Goal: Check status: Check status

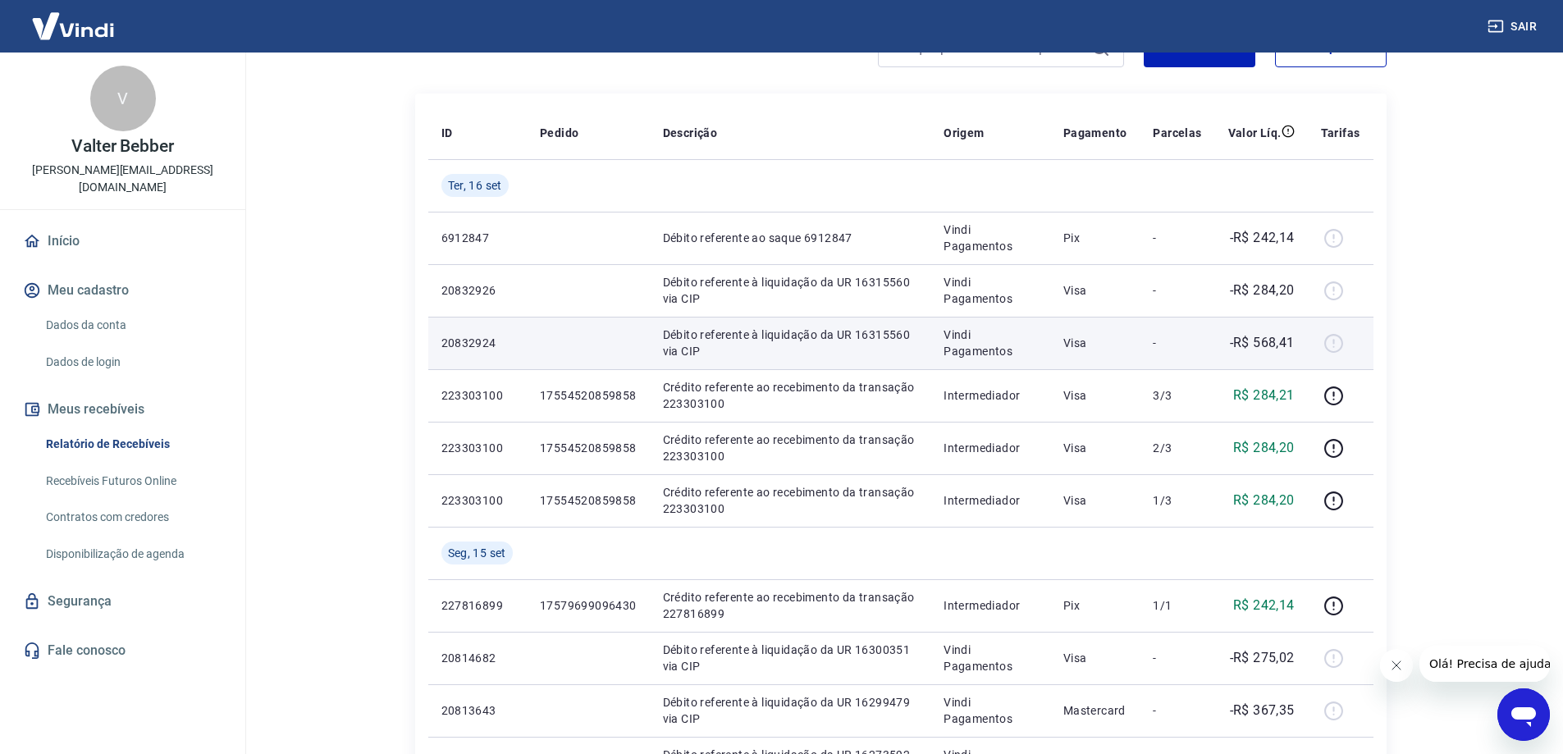
scroll to position [157, 0]
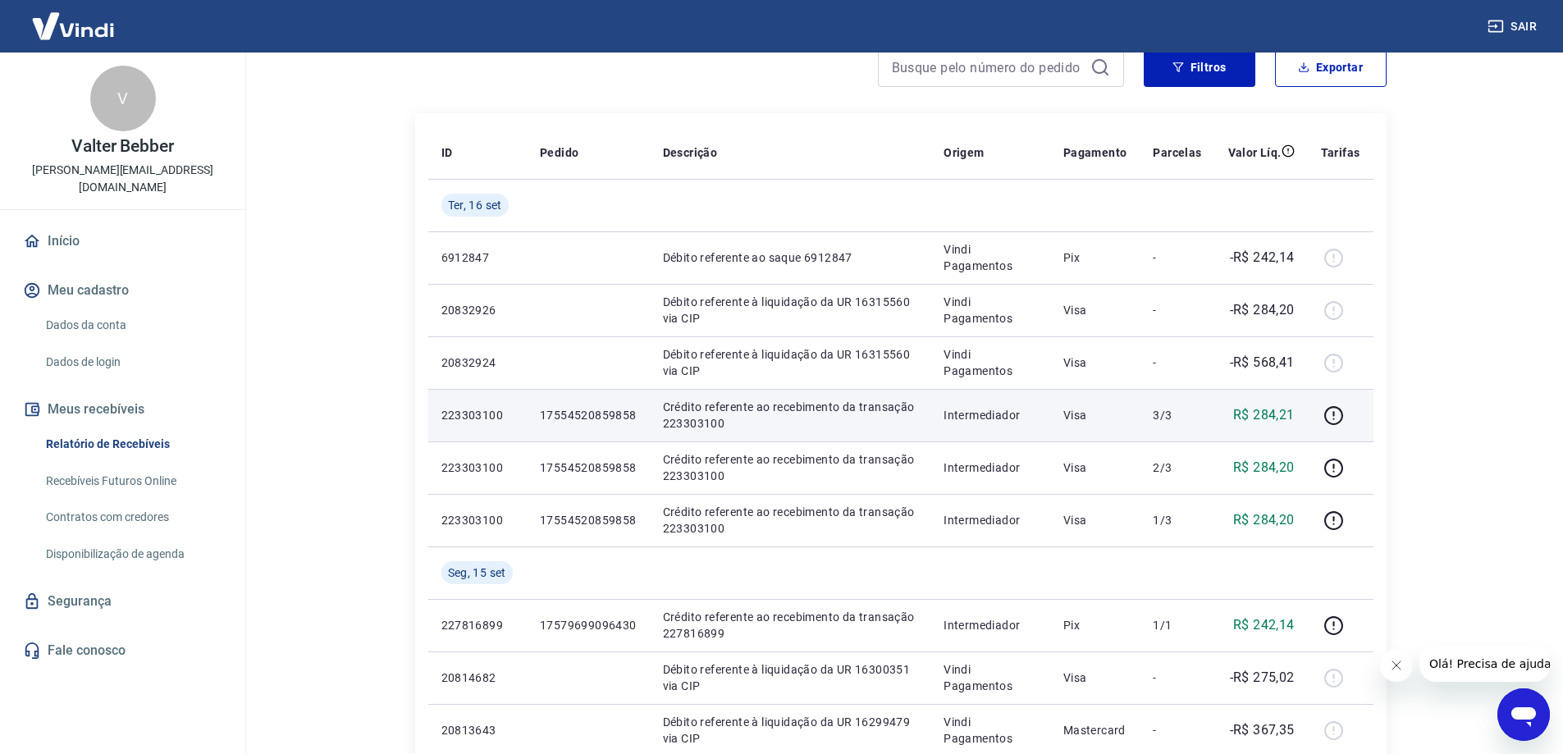
click at [1280, 414] on p "R$ 284,21" at bounding box center [1264, 415] width 62 height 20
drag, startPoint x: 1244, startPoint y: 413, endPoint x: 1299, endPoint y: 410, distance: 55.0
click at [1244, 413] on p "R$ 284,21" at bounding box center [1264, 415] width 62 height 20
click at [1299, 409] on td "R$ 284,21" at bounding box center [1261, 415] width 93 height 52
click at [1172, 415] on p "3/3" at bounding box center [1177, 415] width 48 height 16
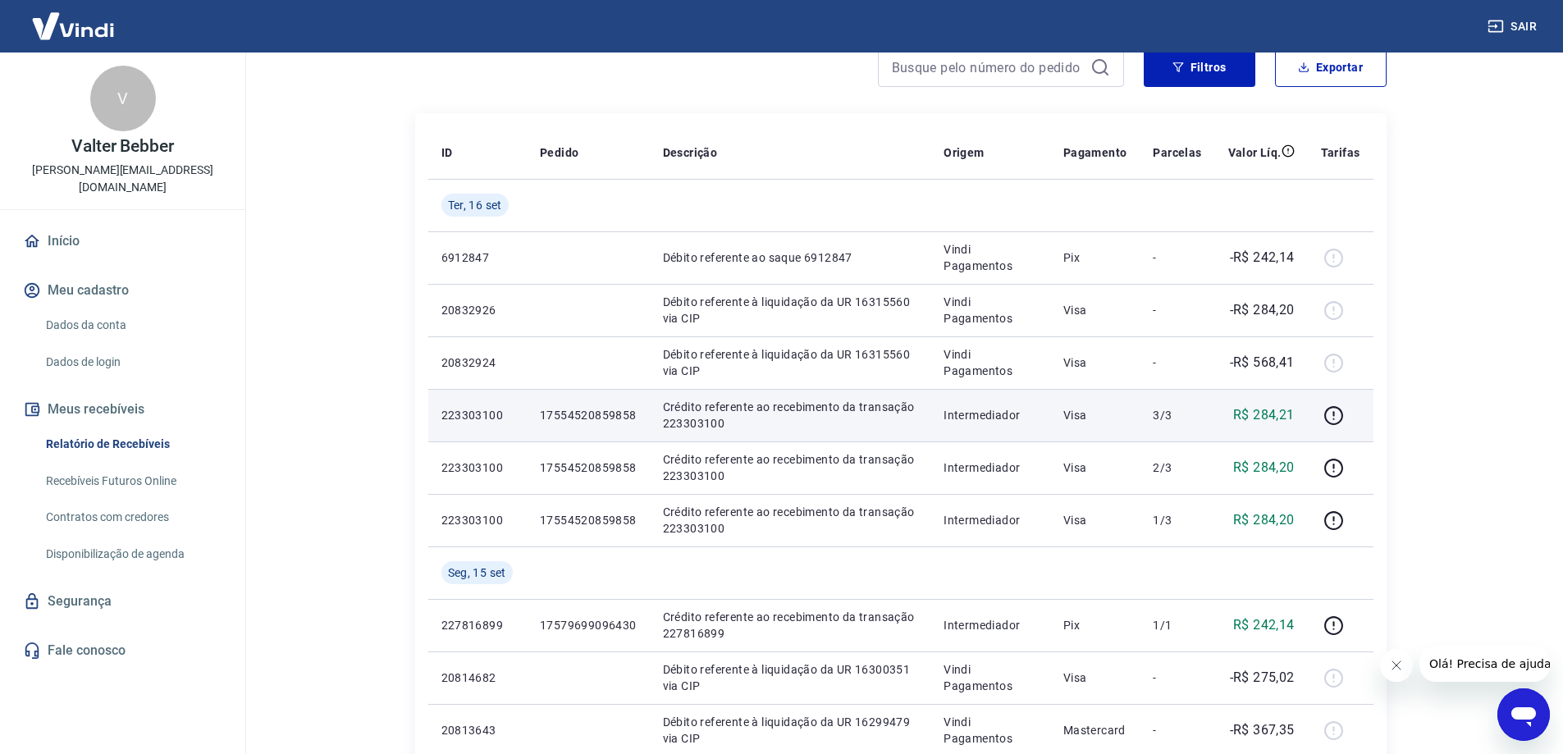
click at [1093, 413] on p "Visa" at bounding box center [1095, 415] width 64 height 16
click at [1083, 413] on p "Visa" at bounding box center [1095, 415] width 64 height 16
click at [993, 417] on p "Intermediador" at bounding box center [990, 415] width 94 height 16
click at [870, 413] on p "Crédito referente ao recebimento da transação 223303100" at bounding box center [790, 415] width 255 height 33
click at [559, 409] on p "17554520859858" at bounding box center [588, 415] width 97 height 16
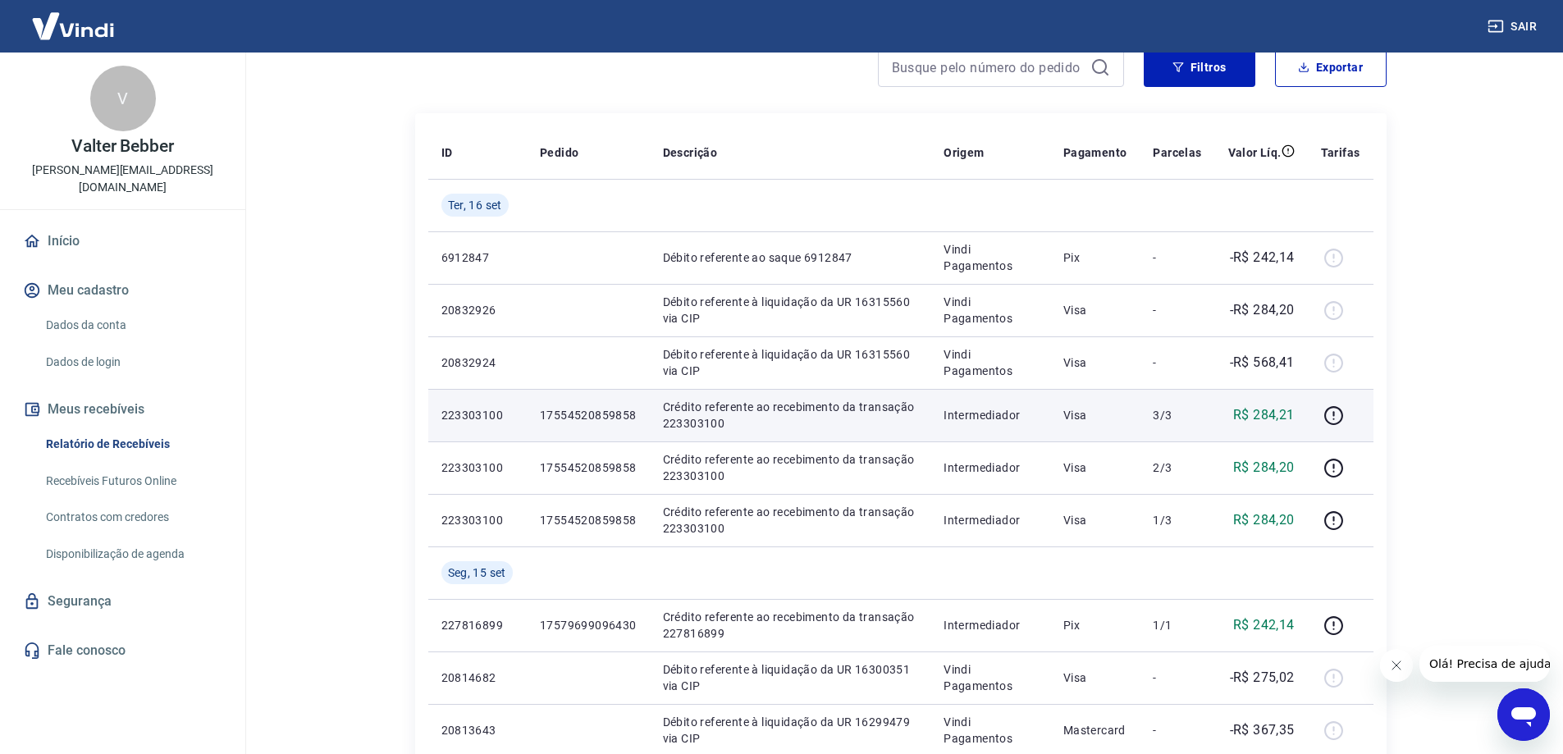
click at [476, 411] on p "223303100" at bounding box center [477, 415] width 72 height 16
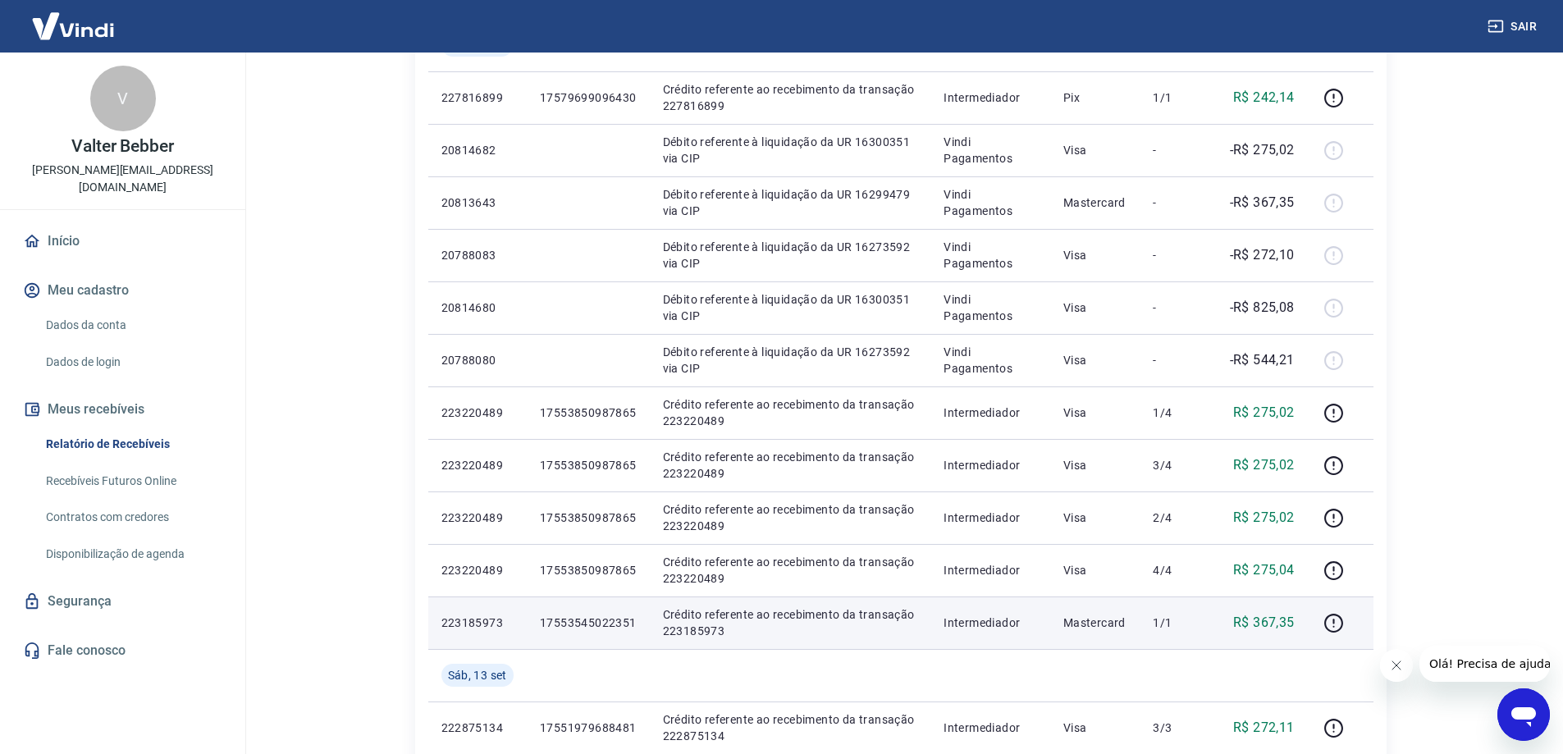
scroll to position [649, 0]
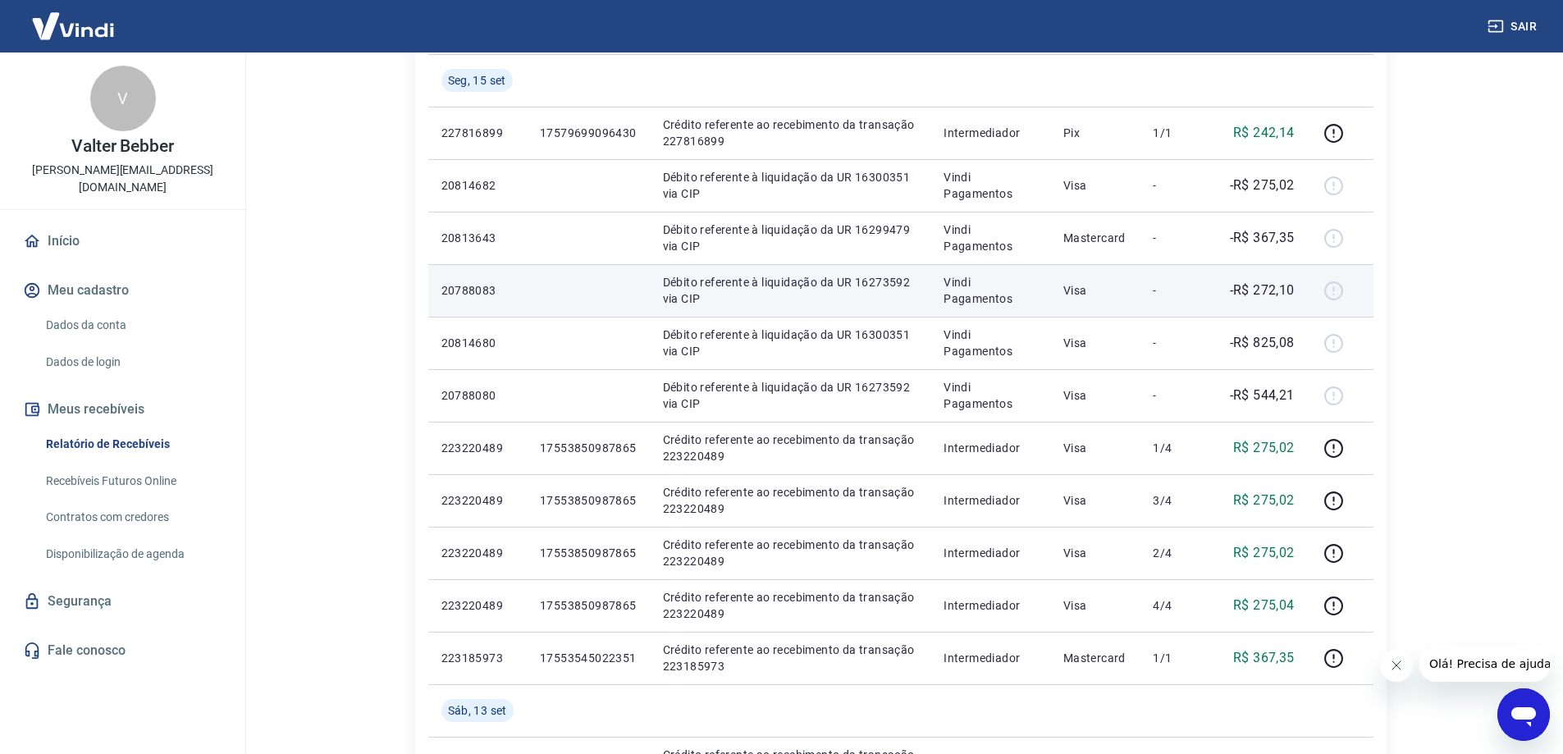
click at [1228, 282] on td "-R$ 272,10" at bounding box center [1261, 290] width 93 height 52
click at [878, 284] on p "Débito referente à liquidação da UR 16273592 via CIP" at bounding box center [790, 290] width 255 height 33
click at [856, 287] on p "Débito referente à liquidação da UR 16273592 via CIP" at bounding box center [790, 290] width 255 height 33
click at [779, 287] on p "Débito referente à liquidação da UR 16273592 via CIP" at bounding box center [790, 290] width 255 height 33
drag, startPoint x: 736, startPoint y: 281, endPoint x: 871, endPoint y: 281, distance: 135.3
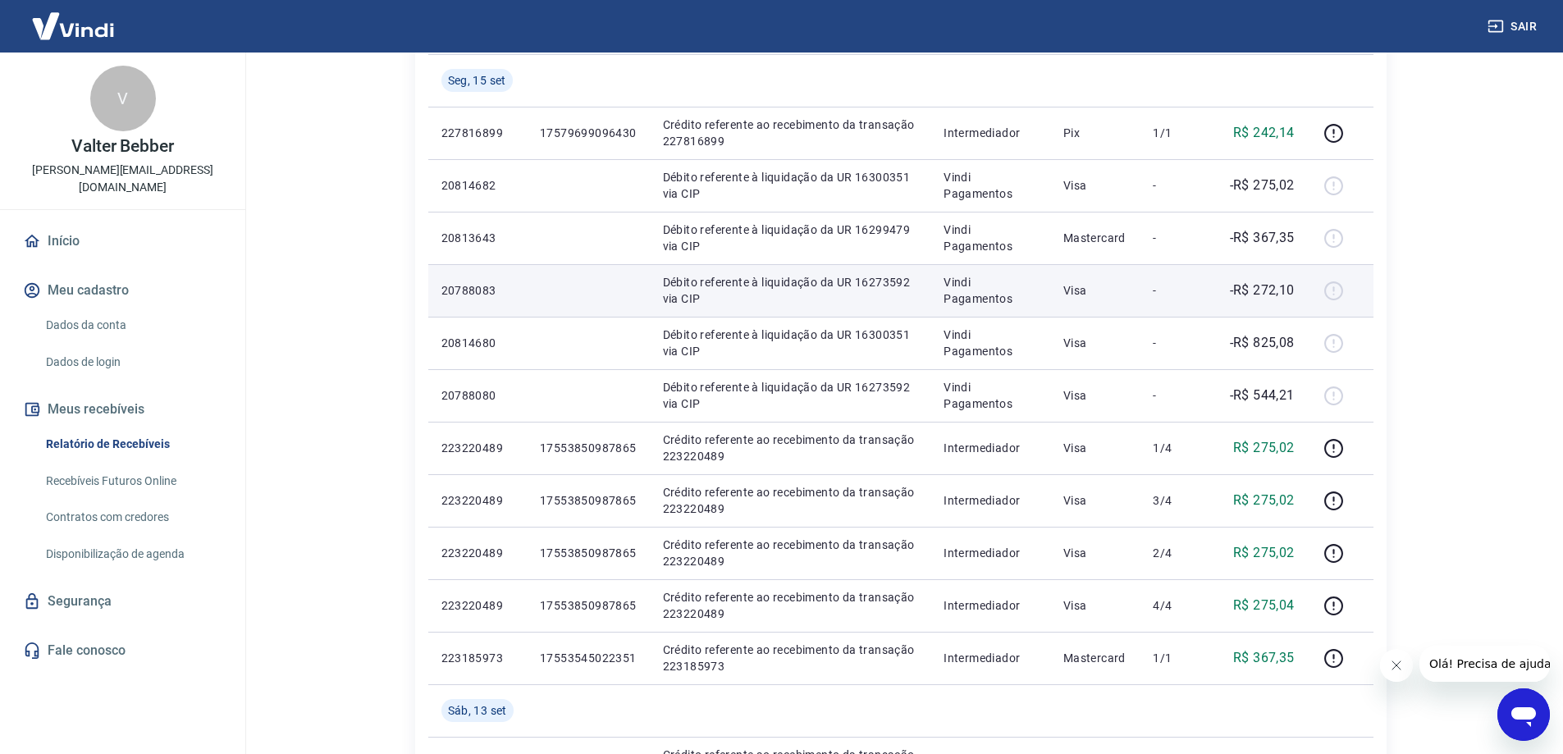
click at [741, 281] on p "Débito referente à liquidação da UR 16273592 via CIP" at bounding box center [790, 290] width 255 height 33
click at [881, 281] on p "Débito referente à liquidação da UR 16273592 via CIP" at bounding box center [790, 290] width 255 height 33
click at [881, 284] on p "Débito referente à liquidação da UR 16273592 via CIP" at bounding box center [790, 290] width 255 height 33
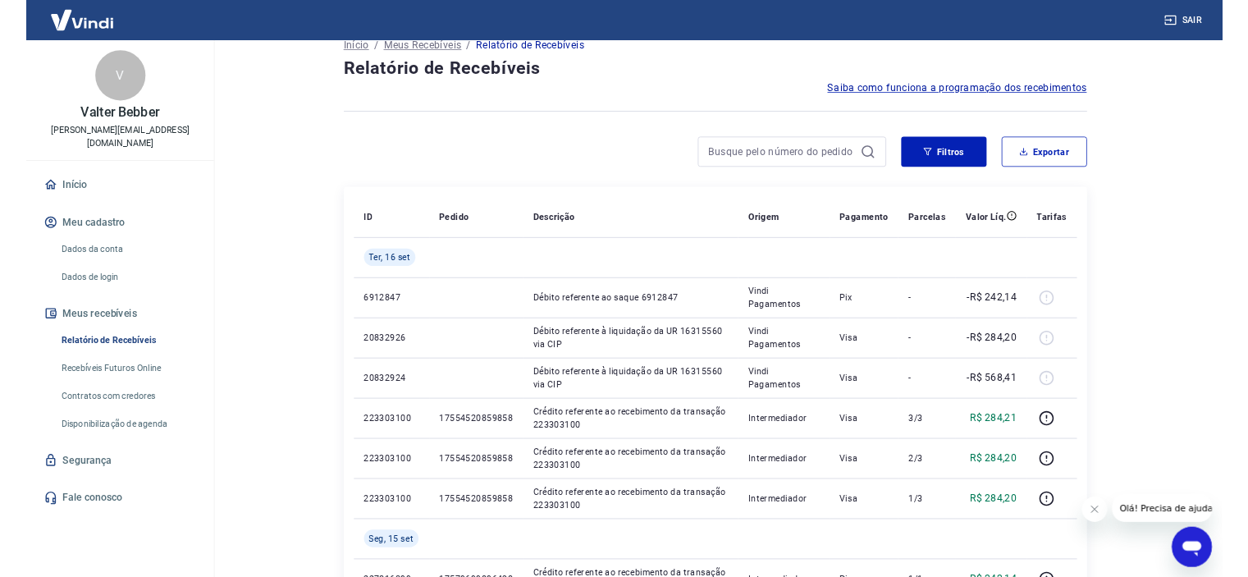
scroll to position [0, 0]
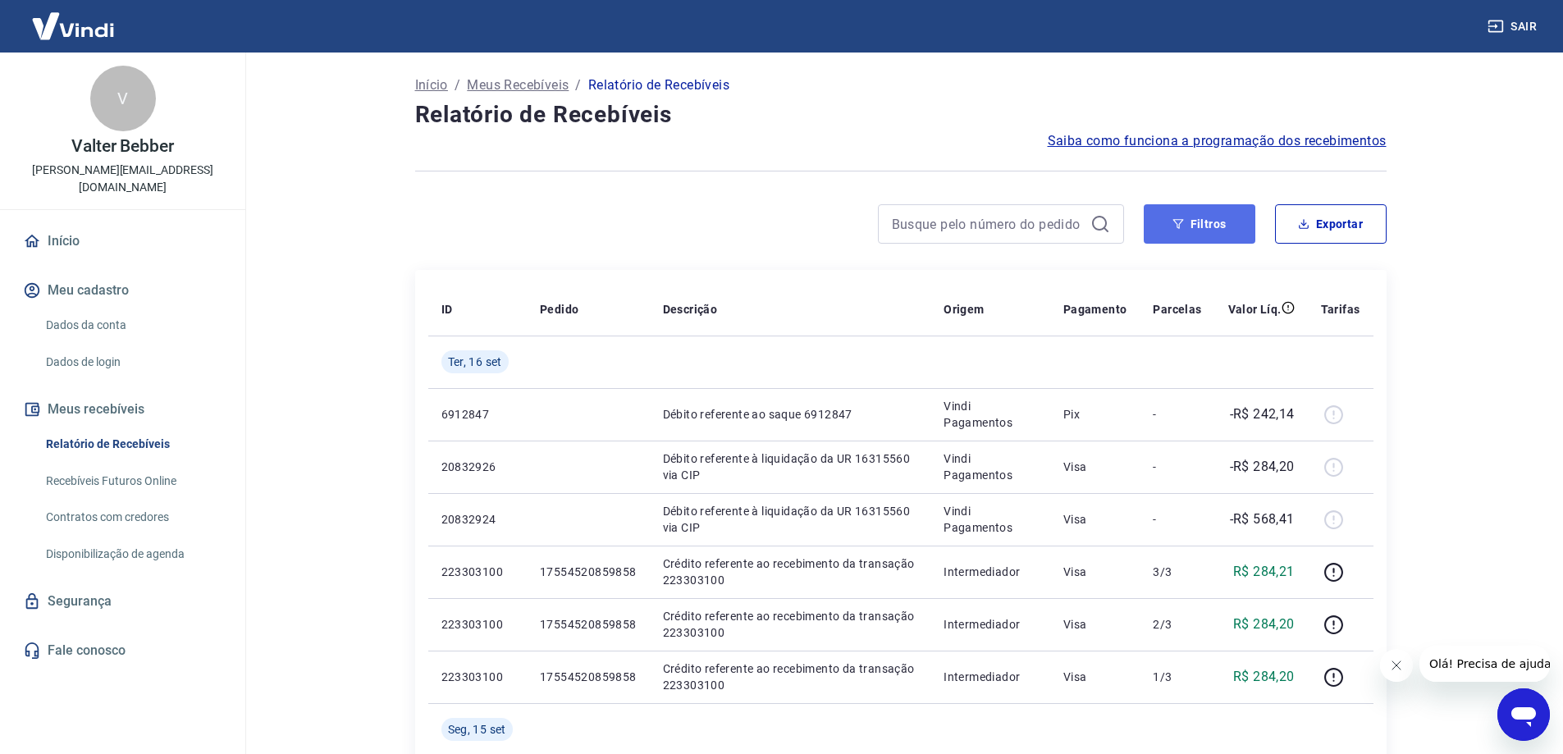
click at [1214, 231] on button "Filtros" at bounding box center [1199, 223] width 112 height 39
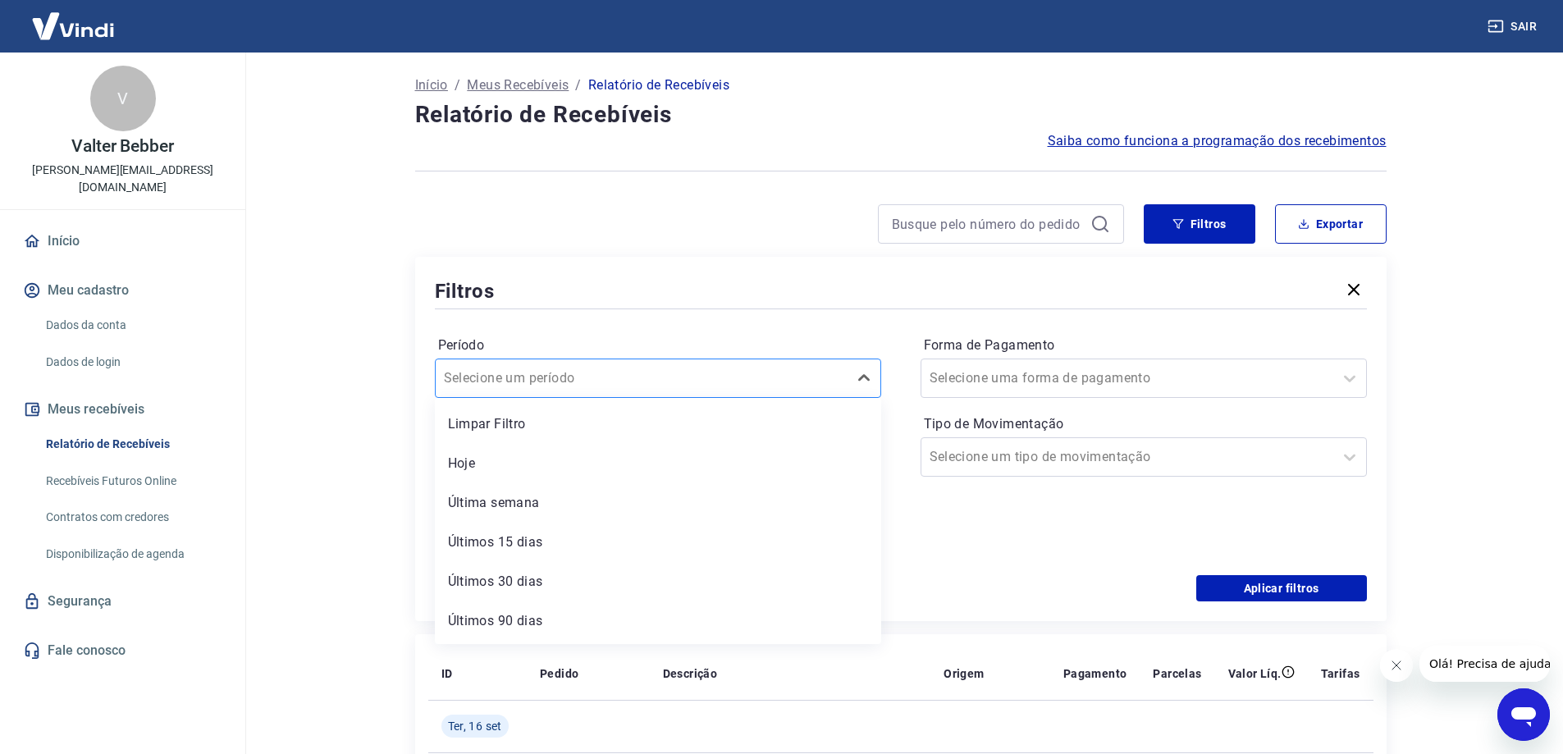
click at [525, 371] on input "Período" at bounding box center [527, 378] width 166 height 20
click at [802, 314] on div "Período option Limpar Filtro focused, 1 of 7. 7 results available. Use Up and D…" at bounding box center [901, 444] width 932 height 262
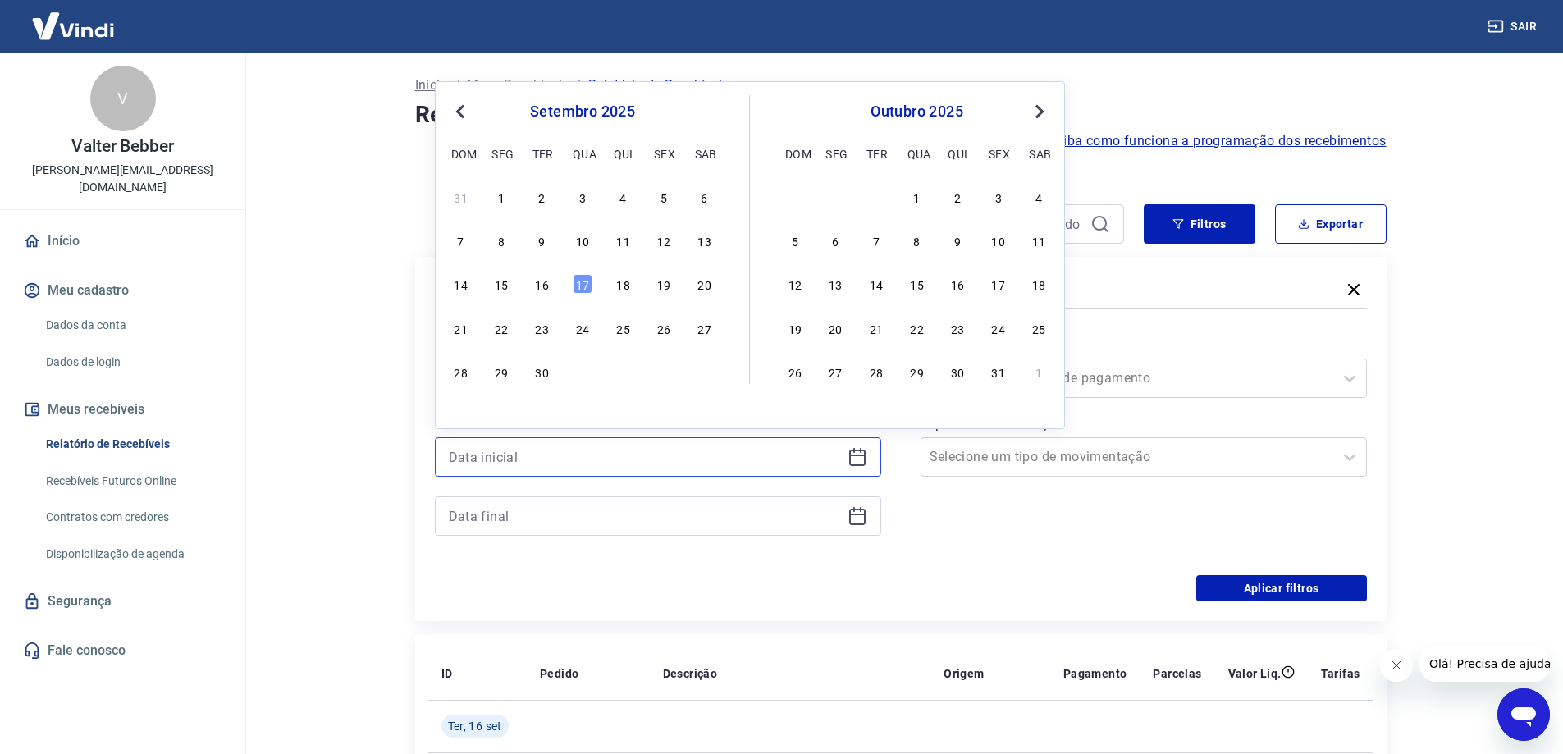
click at [503, 453] on input at bounding box center [645, 457] width 392 height 25
click at [462, 114] on span "Previous Month" at bounding box center [462, 111] width 0 height 19
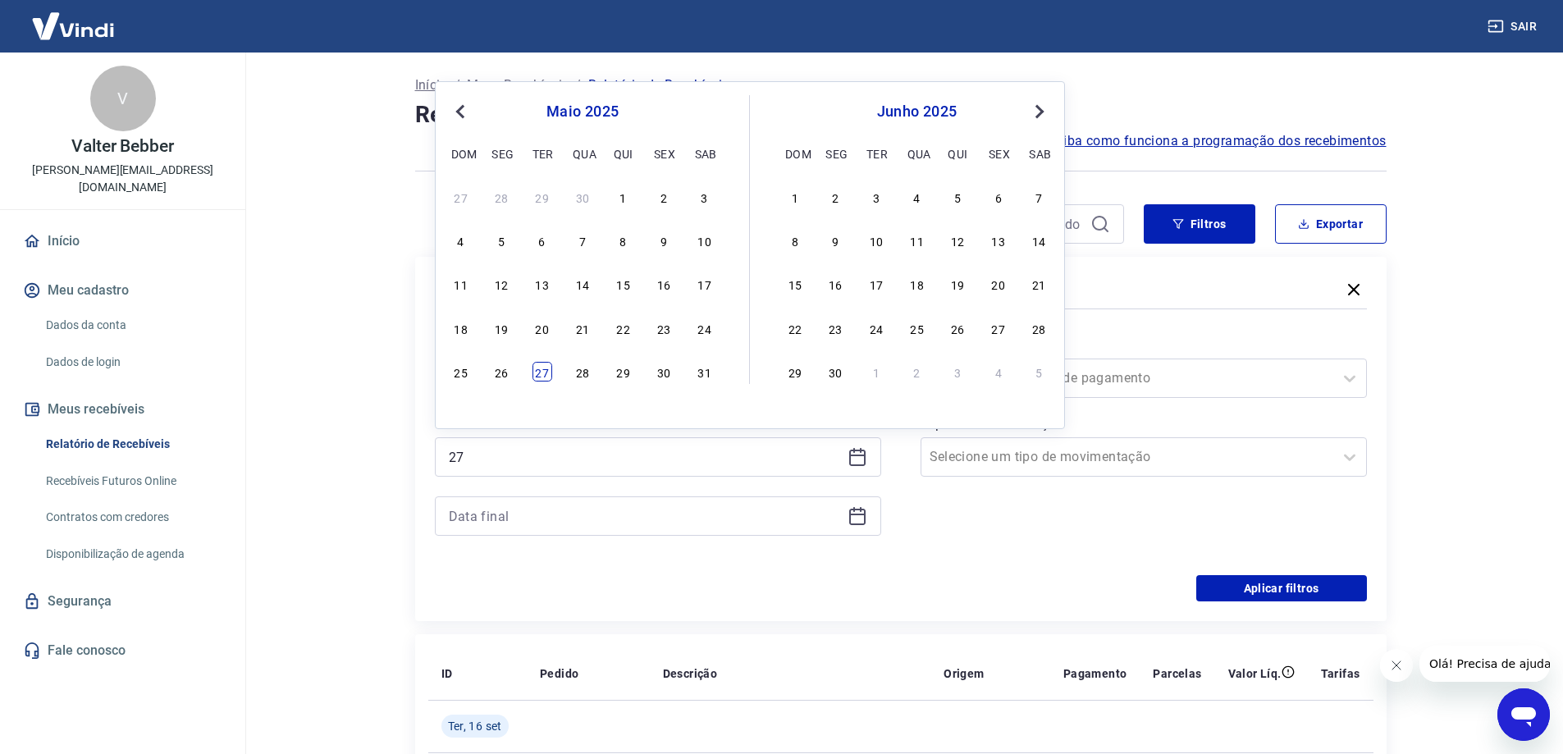
click at [545, 371] on div "27" at bounding box center [542, 372] width 20 height 20
click at [545, 371] on input "Período" at bounding box center [527, 378] width 166 height 20
type input "[DATE]"
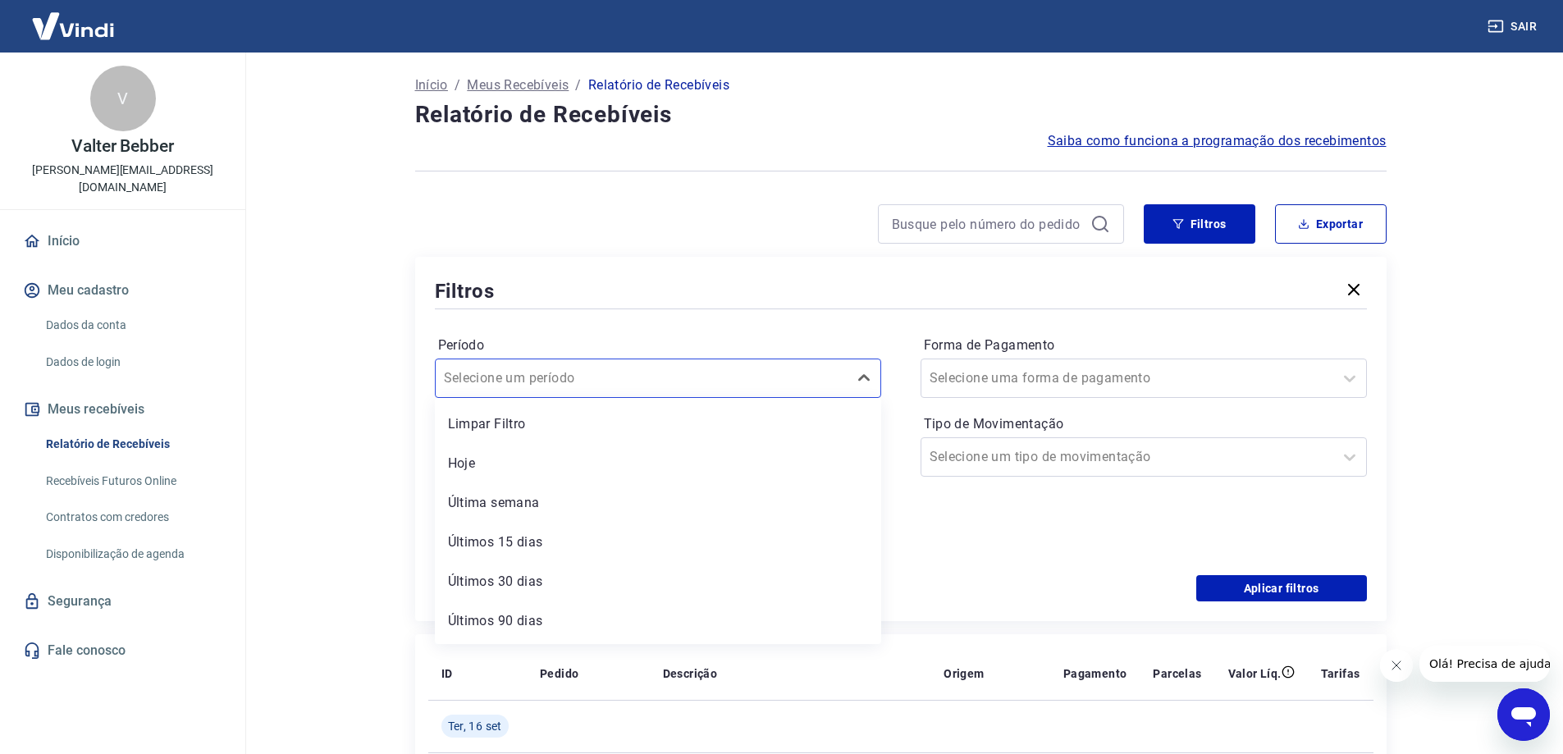
click at [614, 305] on div at bounding box center [901, 308] width 932 height 7
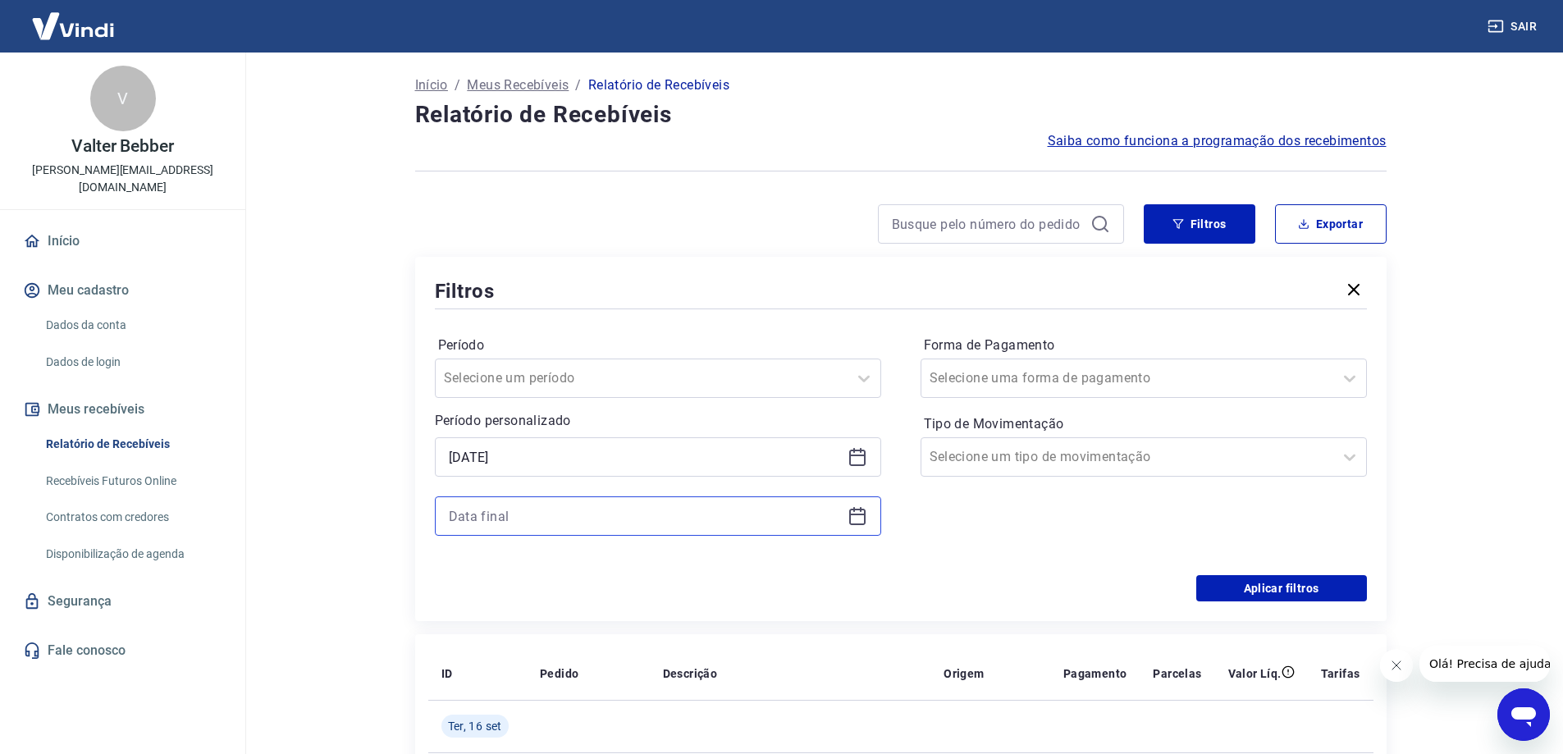
click at [510, 511] on input at bounding box center [645, 516] width 392 height 25
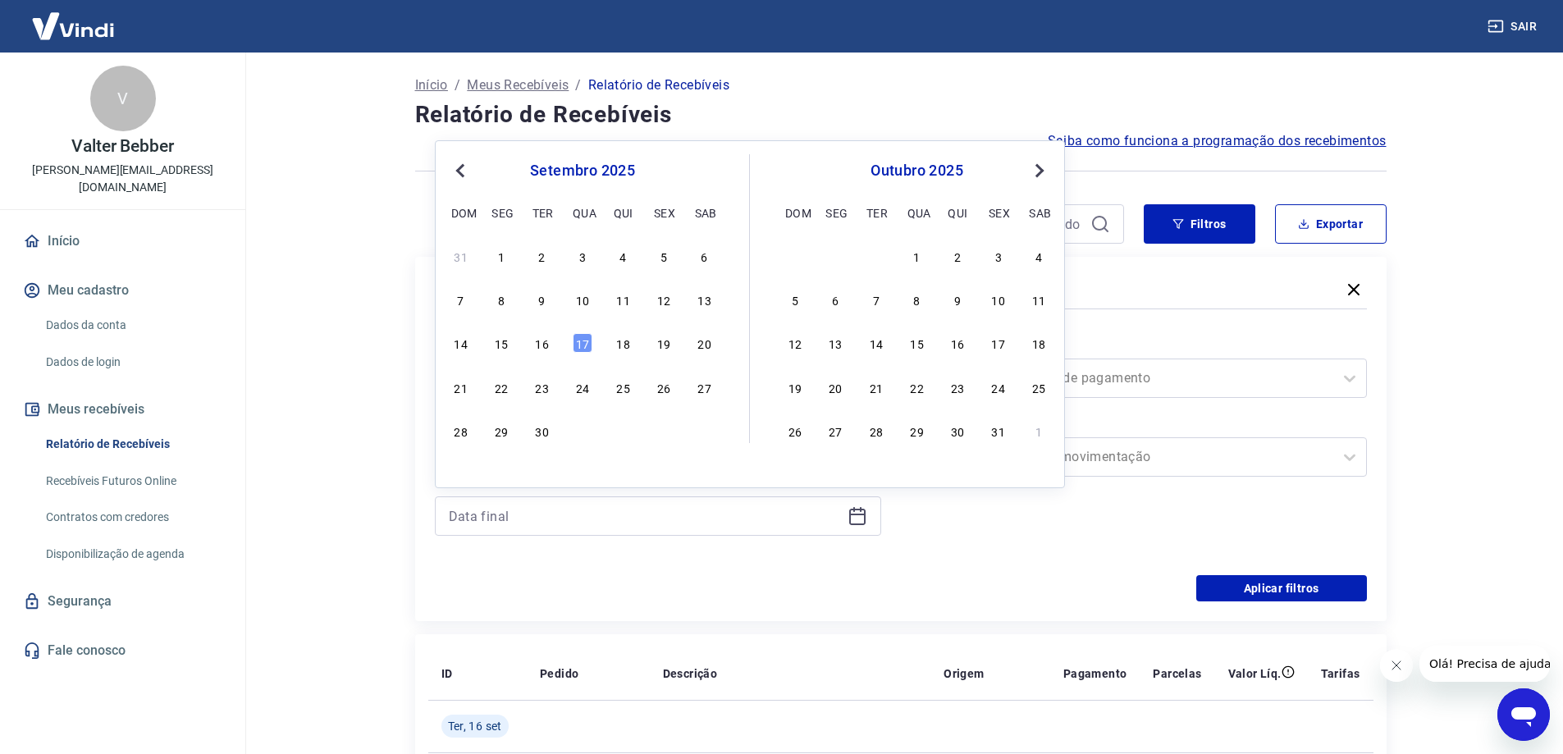
click at [462, 171] on span "Previous Month" at bounding box center [462, 170] width 0 height 19
click at [542, 435] on div "27" at bounding box center [542, 431] width 20 height 20
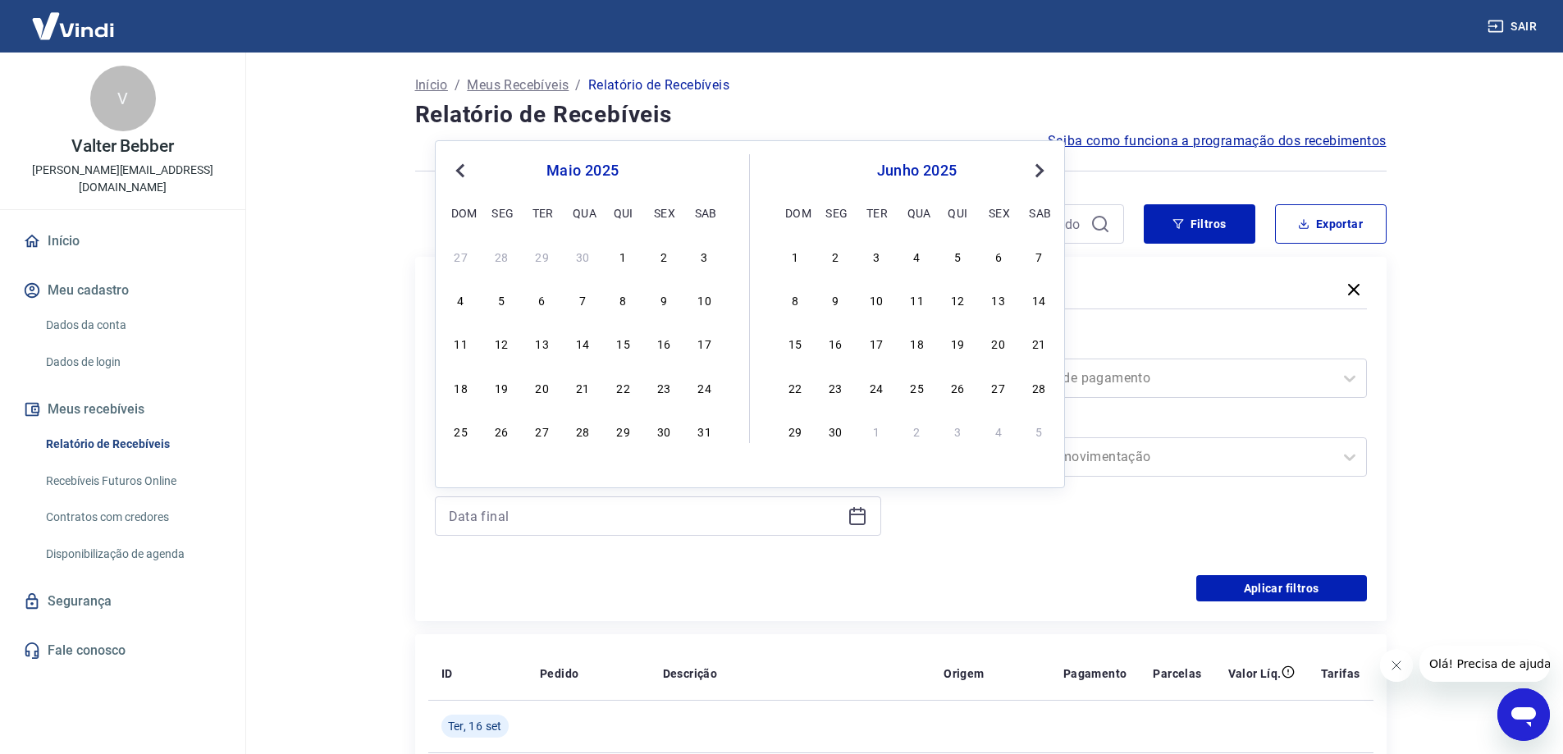
click at [638, 560] on div "Período Selecione um período Período personalizado Selected date: [DATE] [DATE]…" at bounding box center [901, 444] width 932 height 262
type input "[DATE]"
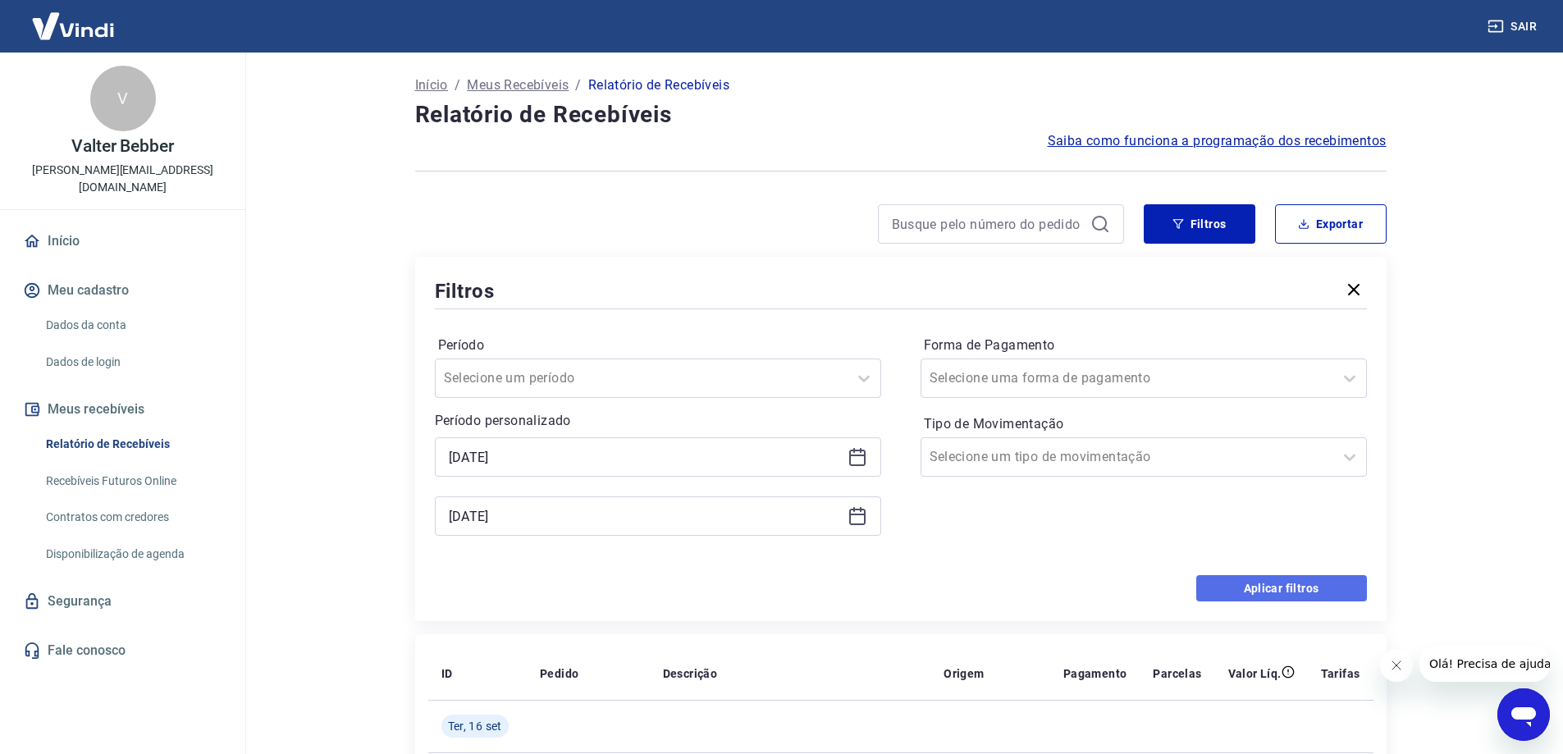
click at [1301, 594] on button "Aplicar filtros" at bounding box center [1281, 588] width 171 height 26
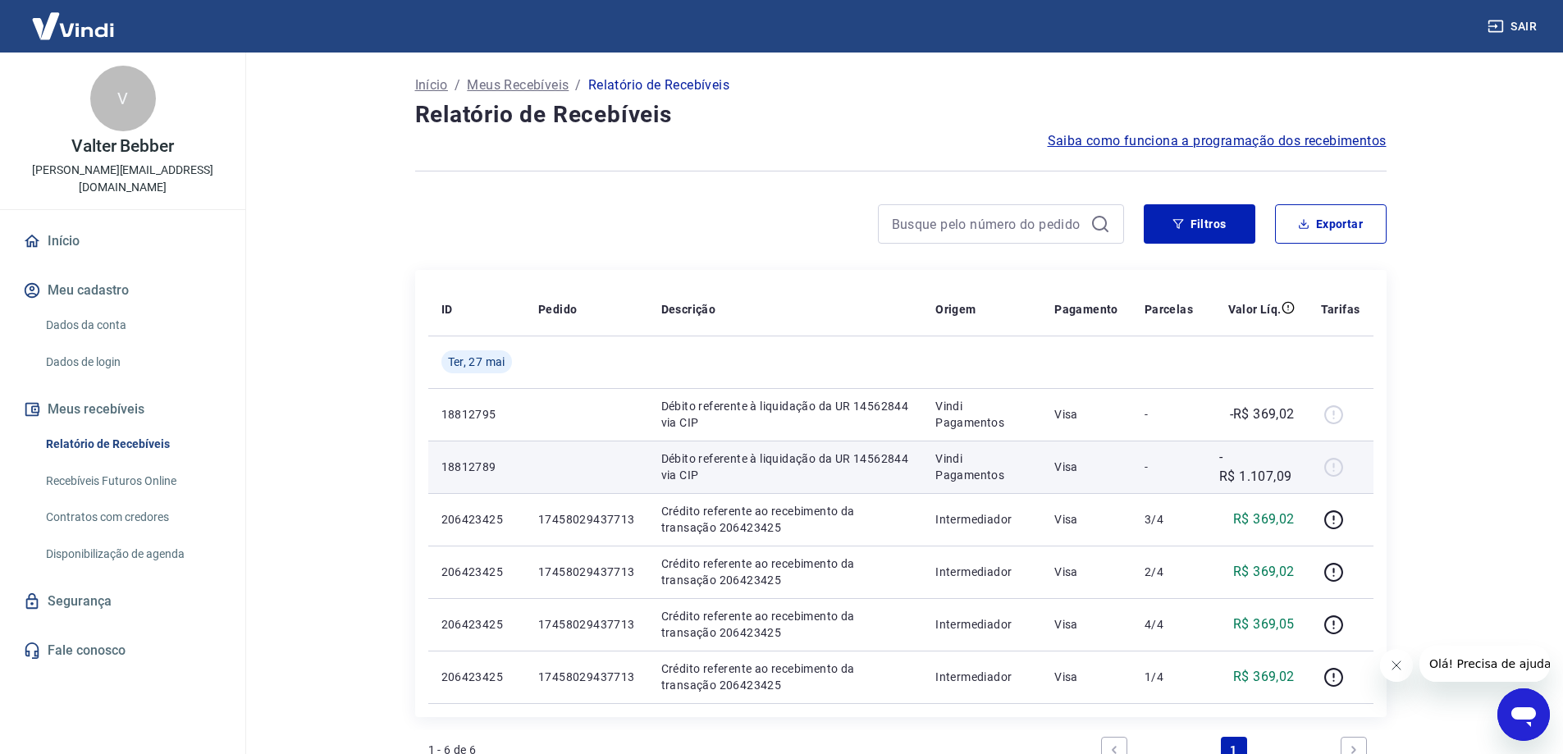
click at [869, 464] on p "Débito referente à liquidação da UR 14562844 via CIP" at bounding box center [785, 466] width 249 height 33
